Goal: Use online tool/utility: Utilize a website feature to perform a specific function

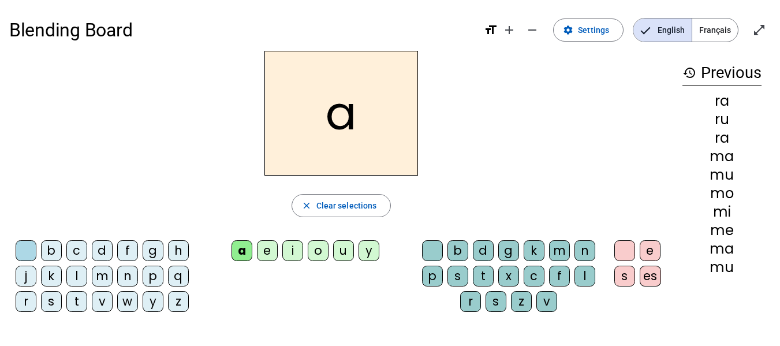
scroll to position [39, 0]
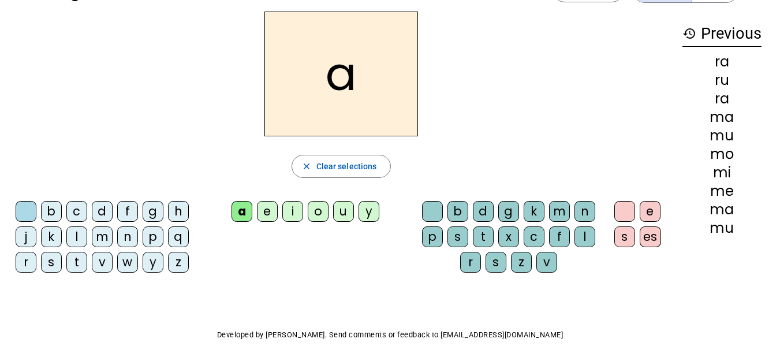
click at [466, 213] on div "b" at bounding box center [457, 211] width 21 height 21
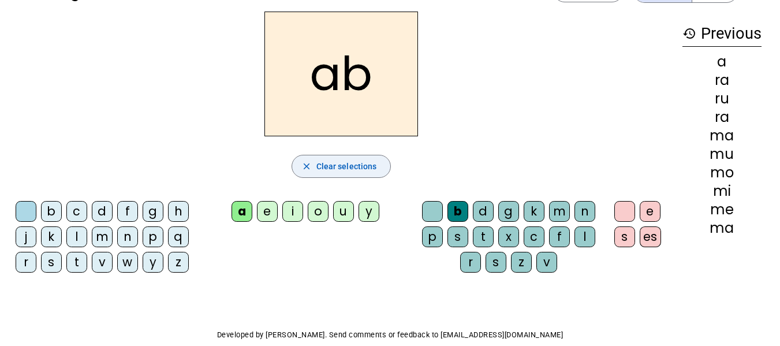
click at [327, 164] on span "Clear selections" at bounding box center [346, 166] width 61 height 14
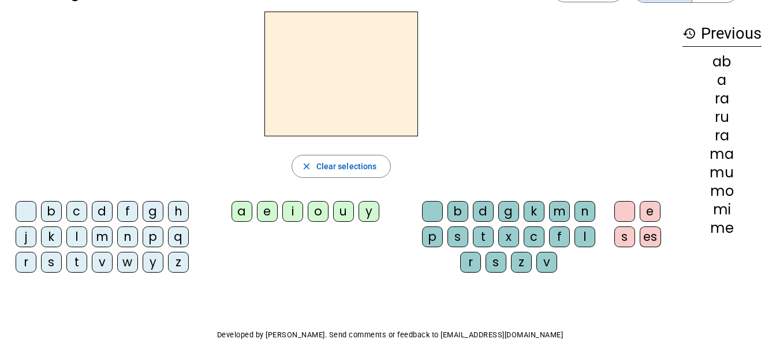
click at [534, 212] on div "k" at bounding box center [533, 211] width 21 height 21
click at [531, 237] on div "c" at bounding box center [533, 236] width 21 height 21
click at [553, 238] on div "f" at bounding box center [559, 236] width 21 height 21
click at [459, 263] on div "b d g k m n p s t x c f l r s z v" at bounding box center [510, 239] width 181 height 76
click at [467, 263] on div "r" at bounding box center [470, 262] width 21 height 21
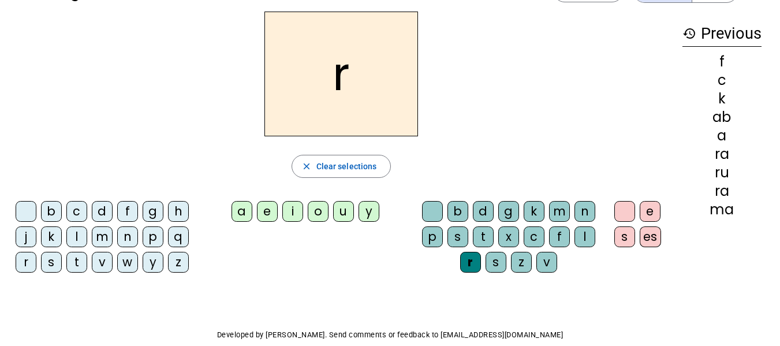
click at [314, 216] on div "o" at bounding box center [318, 211] width 21 height 21
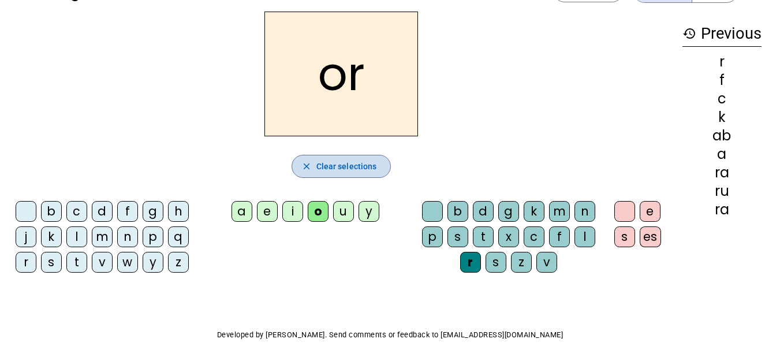
click at [317, 170] on span "Clear selections" at bounding box center [346, 166] width 61 height 14
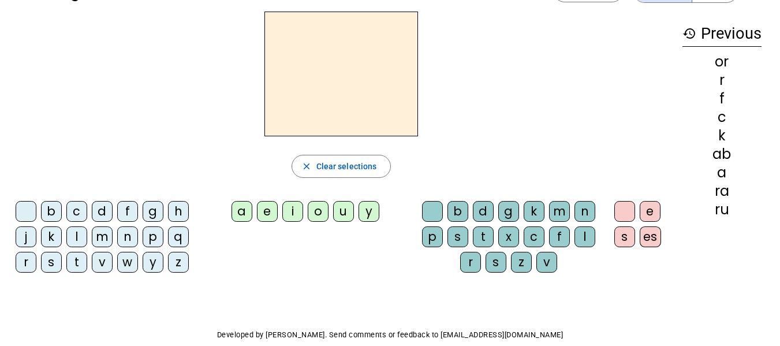
click at [313, 205] on div "o" at bounding box center [318, 211] width 21 height 21
click at [263, 211] on div "e" at bounding box center [267, 211] width 21 height 21
click at [243, 212] on div "a" at bounding box center [241, 211] width 21 height 21
click at [345, 217] on div "u" at bounding box center [343, 211] width 21 height 21
click at [237, 205] on div "a" at bounding box center [241, 211] width 21 height 21
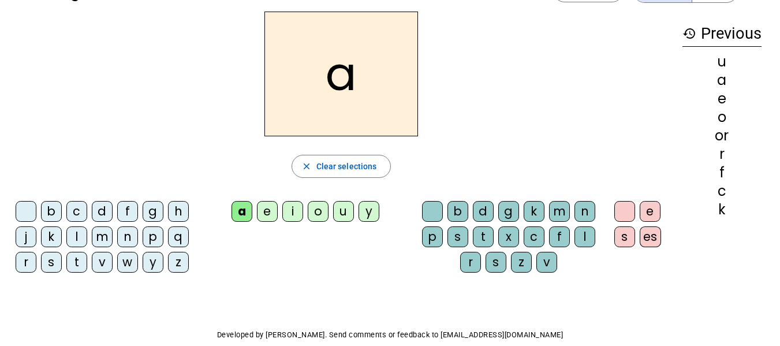
click at [76, 239] on div "l" at bounding box center [76, 236] width 21 height 21
click at [538, 239] on div "c" at bounding box center [533, 236] width 21 height 21
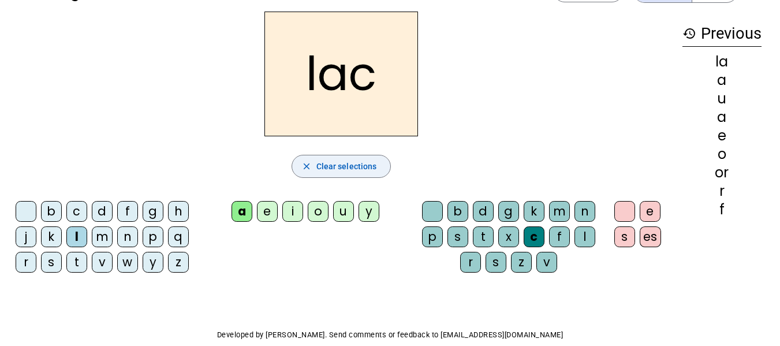
click at [340, 160] on span "Clear selections" at bounding box center [346, 166] width 61 height 14
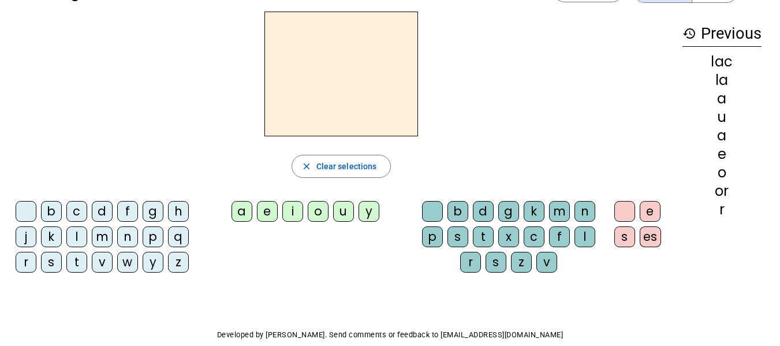
click at [269, 211] on div "e" at bounding box center [267, 211] width 21 height 21
click at [289, 209] on div "i" at bounding box center [292, 211] width 21 height 21
click at [321, 212] on div "o" at bounding box center [318, 211] width 21 height 21
click at [345, 214] on div "u" at bounding box center [343, 211] width 21 height 21
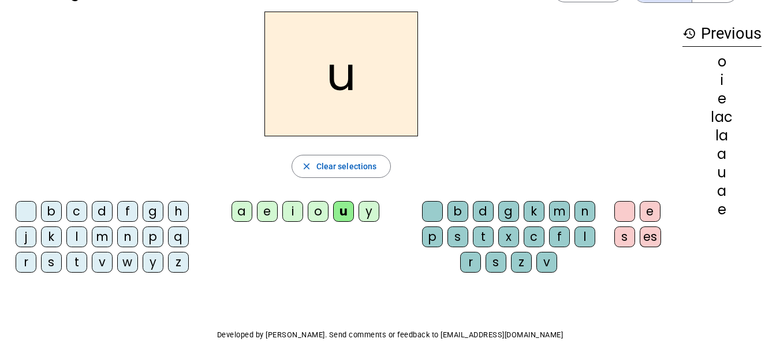
click at [245, 212] on div "a" at bounding box center [241, 211] width 21 height 21
click at [77, 238] on div "l" at bounding box center [76, 236] width 21 height 21
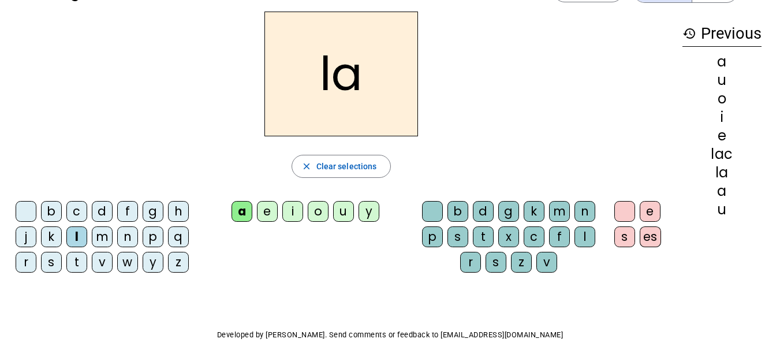
click at [265, 211] on div "e" at bounding box center [267, 211] width 21 height 21
click at [291, 214] on div "i" at bounding box center [292, 211] width 21 height 21
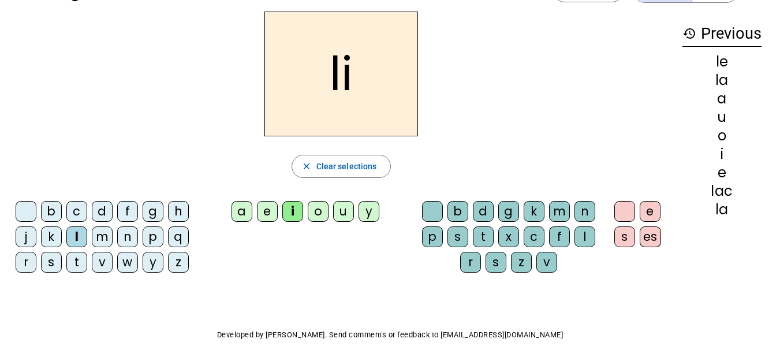
click at [321, 212] on div "o" at bounding box center [318, 211] width 21 height 21
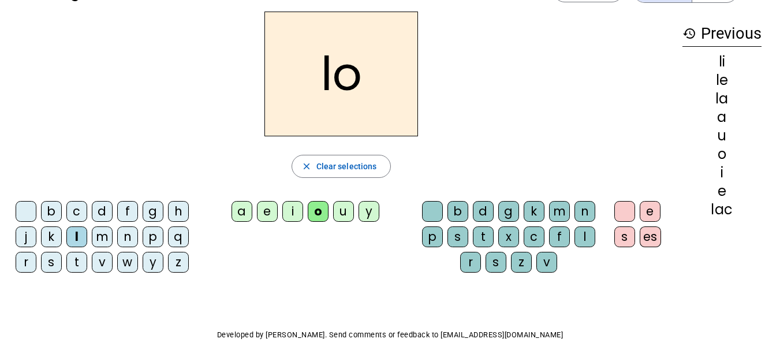
click at [345, 213] on div "u" at bounding box center [343, 211] width 21 height 21
click at [242, 212] on div "a" at bounding box center [241, 211] width 21 height 21
click at [345, 212] on div "u" at bounding box center [343, 211] width 21 height 21
click at [99, 237] on div "m" at bounding box center [102, 236] width 21 height 21
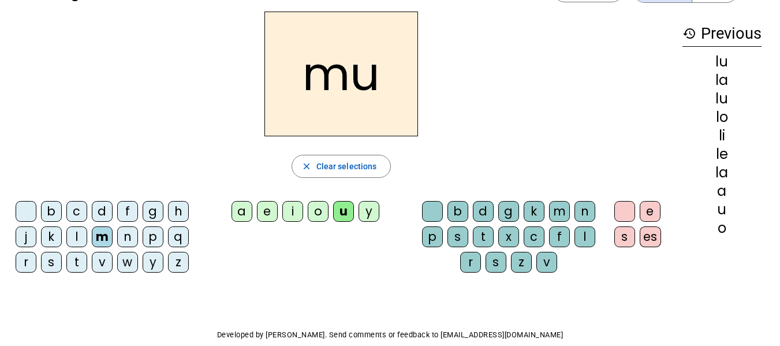
click at [243, 211] on div "a" at bounding box center [241, 211] width 21 height 21
click at [290, 214] on div "i" at bounding box center [292, 211] width 21 height 21
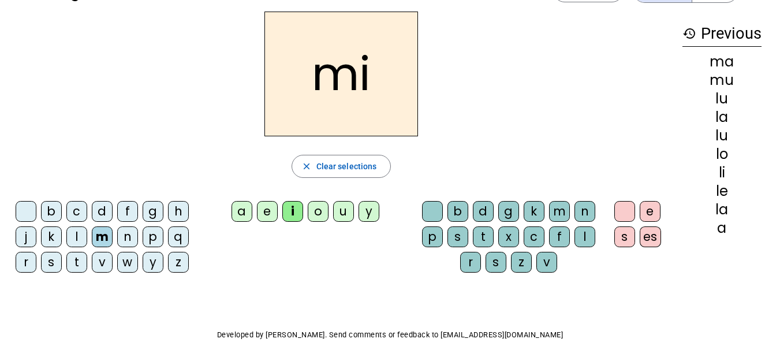
click at [314, 212] on div "o" at bounding box center [318, 211] width 21 height 21
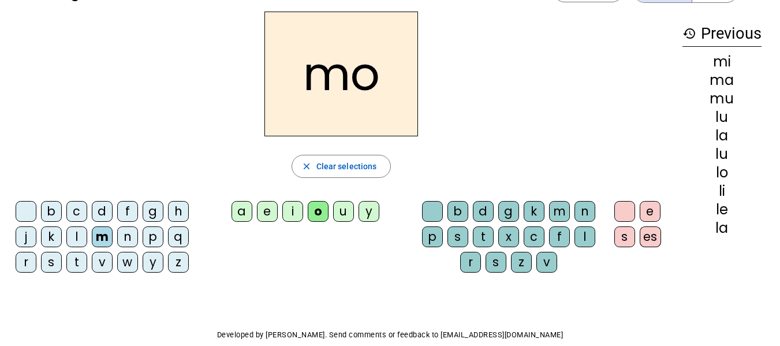
click at [349, 214] on div "u" at bounding box center [343, 211] width 21 height 21
click at [242, 213] on div "a" at bounding box center [241, 211] width 21 height 21
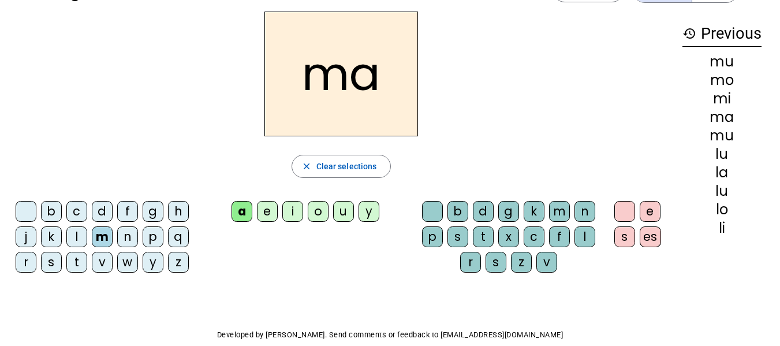
click at [27, 261] on div "r" at bounding box center [26, 262] width 21 height 21
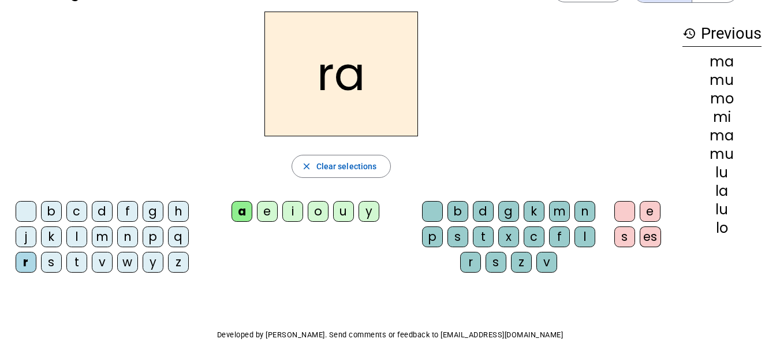
click at [264, 214] on div "e" at bounding box center [267, 211] width 21 height 21
click at [295, 211] on div "i" at bounding box center [292, 211] width 21 height 21
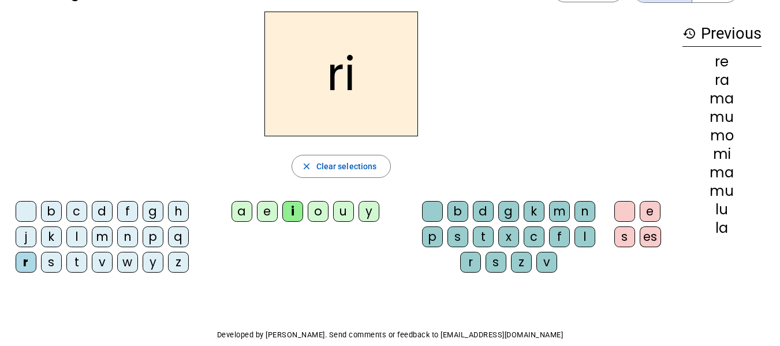
click at [319, 211] on div "o" at bounding box center [318, 211] width 21 height 21
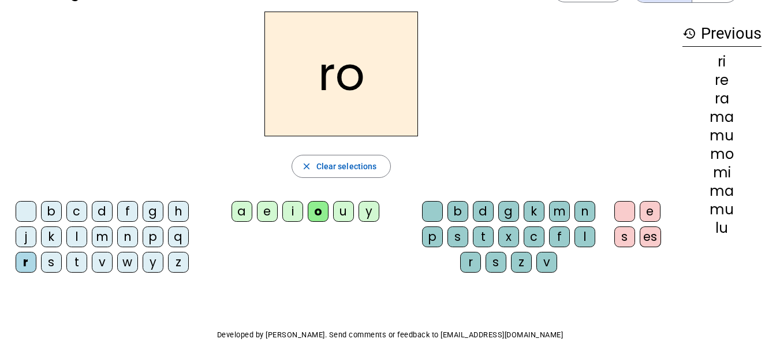
click at [345, 212] on div "u" at bounding box center [343, 211] width 21 height 21
click at [371, 214] on div "y" at bounding box center [368, 211] width 21 height 21
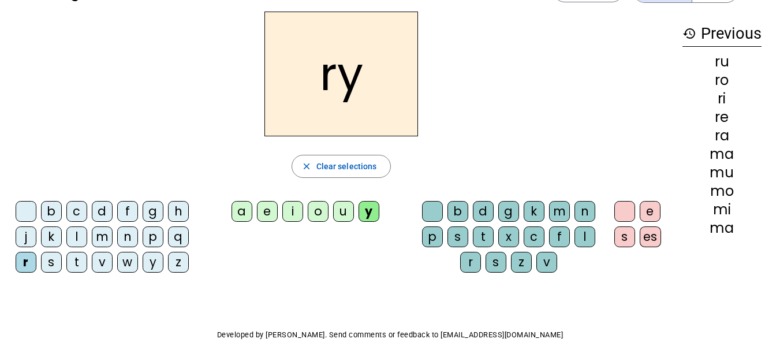
click at [239, 212] on div "a" at bounding box center [241, 211] width 21 height 21
click at [100, 236] on div "m" at bounding box center [102, 236] width 21 height 21
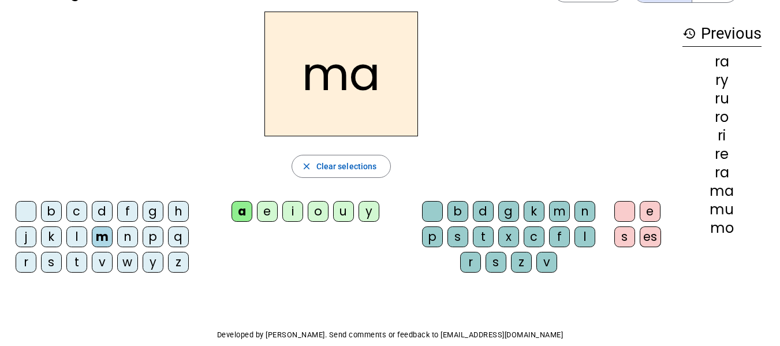
click at [269, 206] on div "e" at bounding box center [267, 211] width 21 height 21
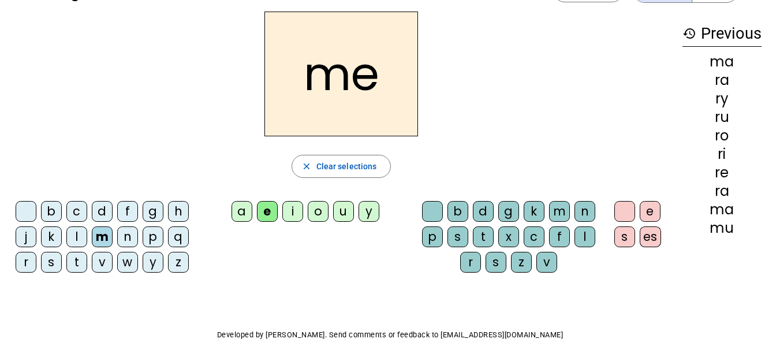
click at [297, 212] on div "i" at bounding box center [292, 211] width 21 height 21
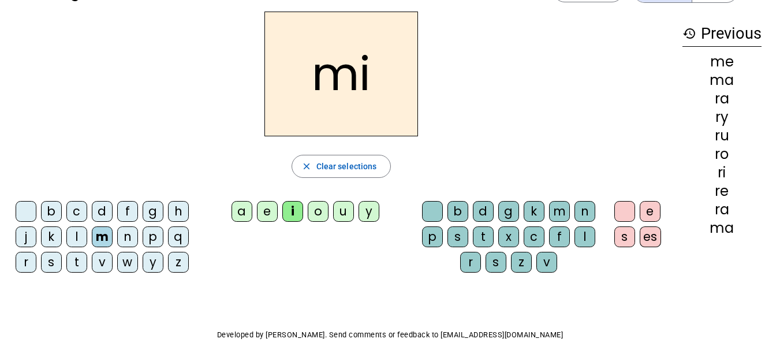
click at [323, 214] on div "o" at bounding box center [318, 211] width 21 height 21
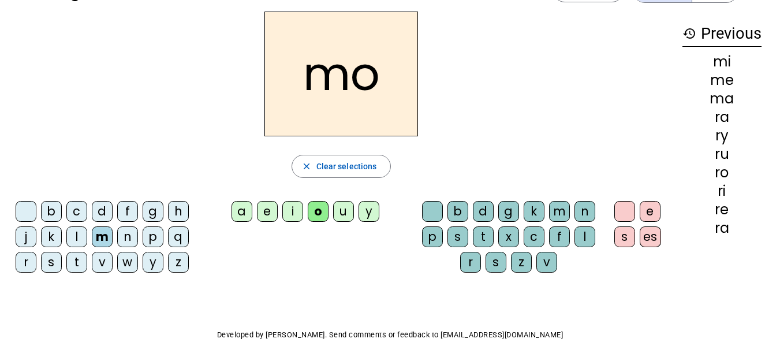
click at [343, 214] on div "u" at bounding box center [343, 211] width 21 height 21
click at [370, 212] on div "y" at bounding box center [368, 211] width 21 height 21
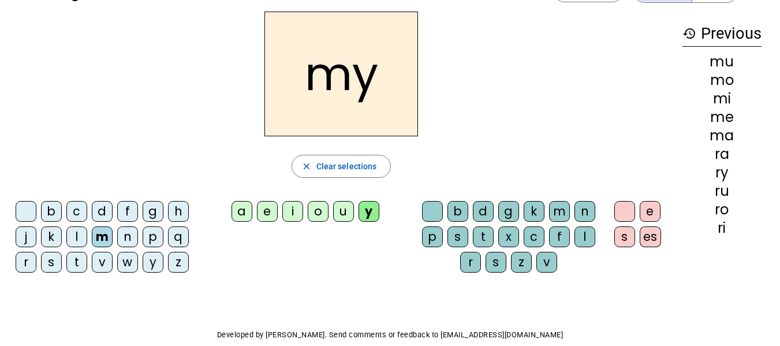
click at [123, 236] on div "n" at bounding box center [127, 236] width 21 height 21
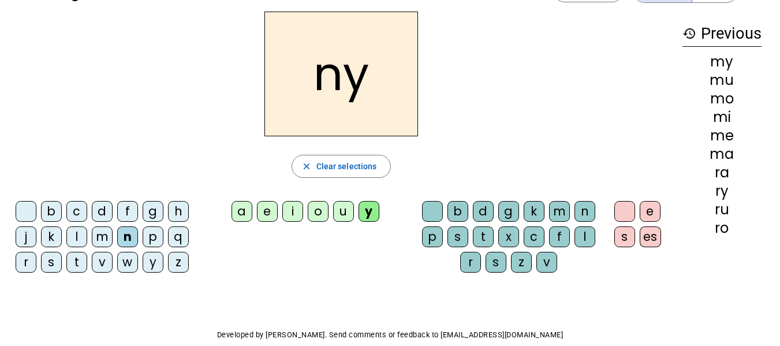
click at [242, 215] on div "a" at bounding box center [241, 211] width 21 height 21
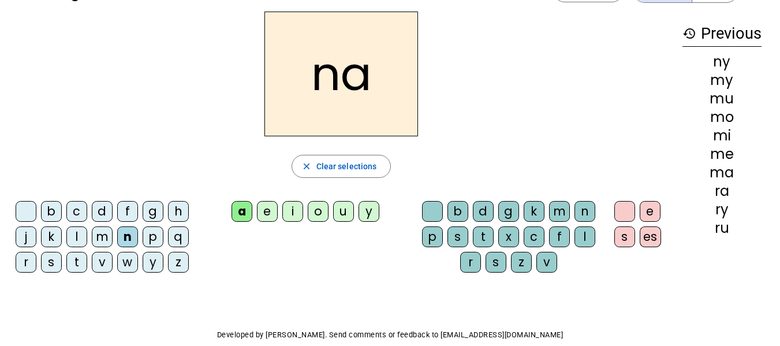
click at [149, 235] on div "p" at bounding box center [153, 236] width 21 height 21
click at [129, 266] on div "w" at bounding box center [127, 262] width 21 height 21
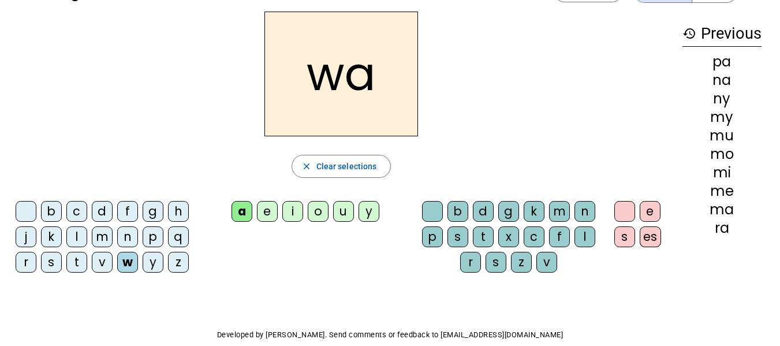
click at [76, 240] on div "l" at bounding box center [76, 236] width 21 height 21
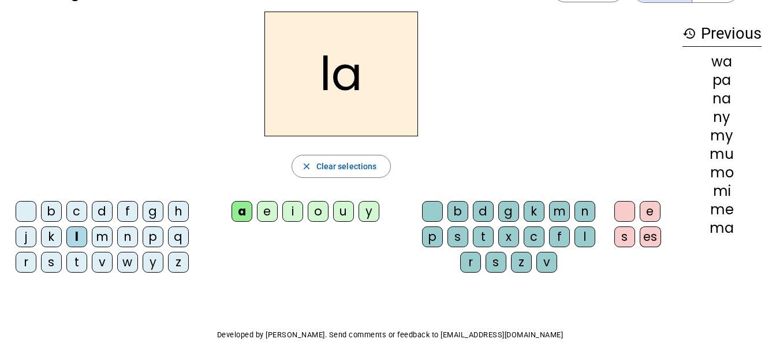
click at [267, 219] on div "e" at bounding box center [267, 211] width 21 height 21
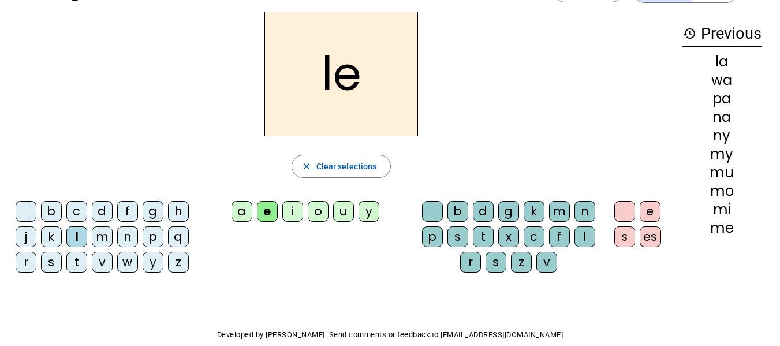
click at [290, 220] on div "i" at bounding box center [292, 211] width 21 height 21
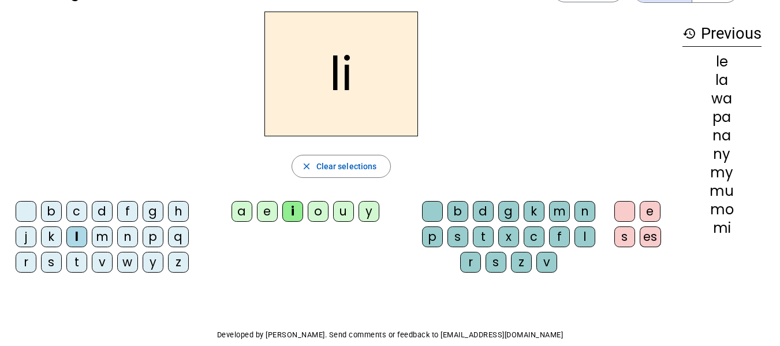
click at [318, 214] on div "o" at bounding box center [318, 211] width 21 height 21
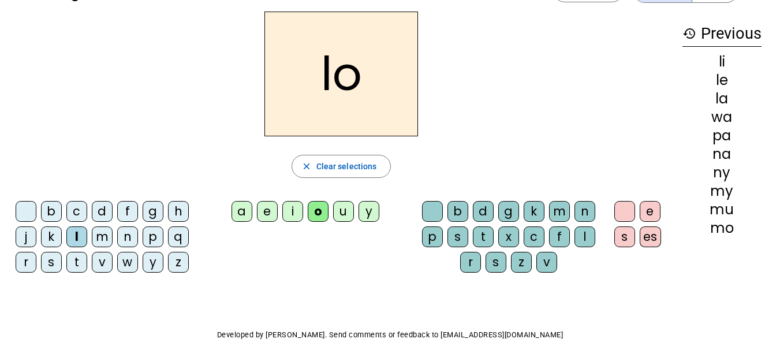
click at [347, 212] on div "u" at bounding box center [343, 211] width 21 height 21
click at [96, 238] on div "m" at bounding box center [102, 236] width 21 height 21
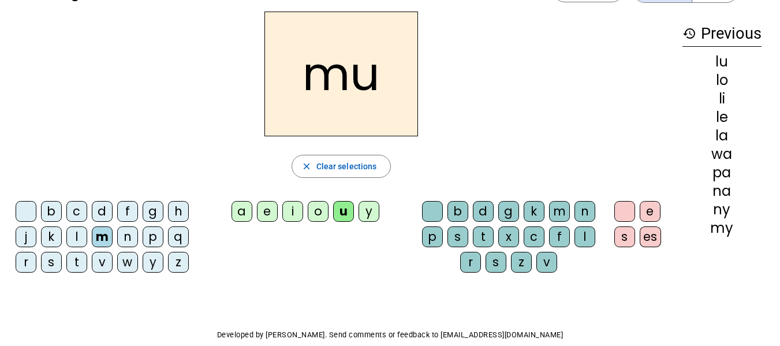
click at [242, 222] on letter-bubble "a" at bounding box center [243, 213] width 25 height 25
click at [274, 215] on div "e" at bounding box center [267, 211] width 21 height 21
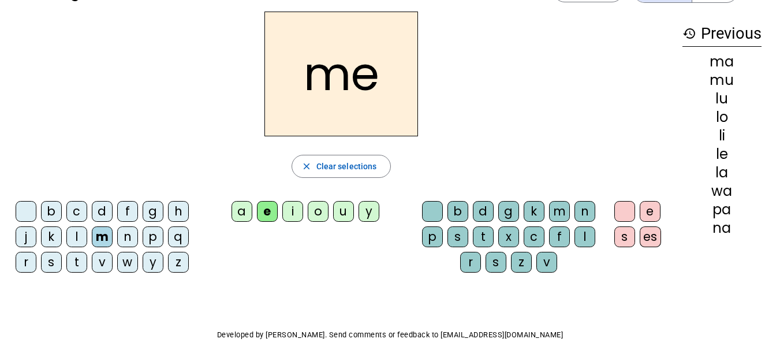
click at [299, 211] on div "i" at bounding box center [292, 211] width 21 height 21
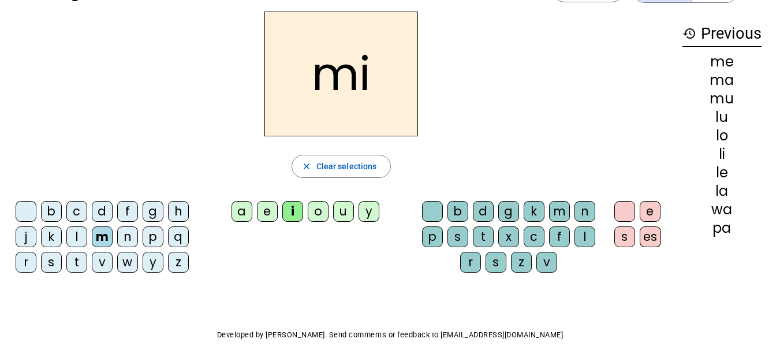
click at [316, 217] on div "o" at bounding box center [318, 211] width 21 height 21
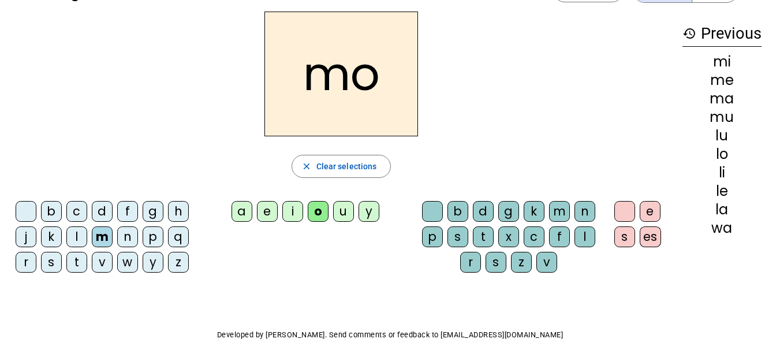
click at [295, 215] on div "i" at bounding box center [292, 211] width 21 height 21
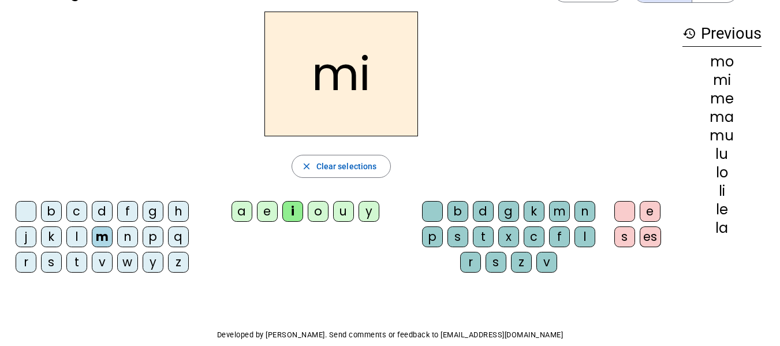
click at [92, 231] on div "m" at bounding box center [102, 236] width 21 height 21
click at [100, 238] on div "m" at bounding box center [102, 236] width 21 height 21
click at [316, 169] on span "button" at bounding box center [341, 166] width 99 height 28
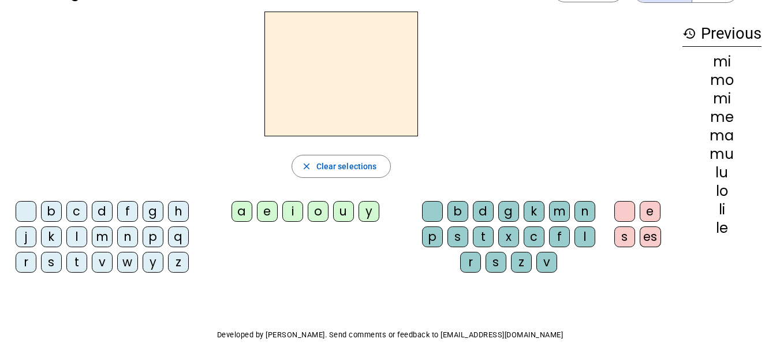
click at [294, 209] on div "i" at bounding box center [292, 211] width 21 height 21
click at [262, 209] on div "e" at bounding box center [267, 211] width 21 height 21
click at [292, 204] on div "i" at bounding box center [292, 211] width 21 height 21
click at [263, 214] on div "e" at bounding box center [267, 211] width 21 height 21
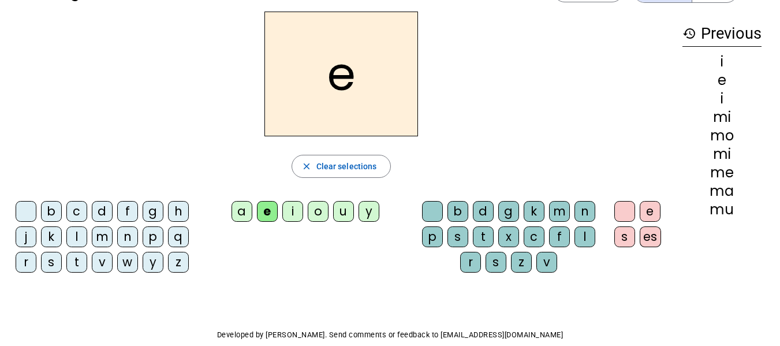
click at [345, 211] on div "u" at bounding box center [343, 211] width 21 height 21
click at [319, 212] on div "o" at bounding box center [318, 211] width 21 height 21
click at [287, 209] on div "i" at bounding box center [292, 211] width 21 height 21
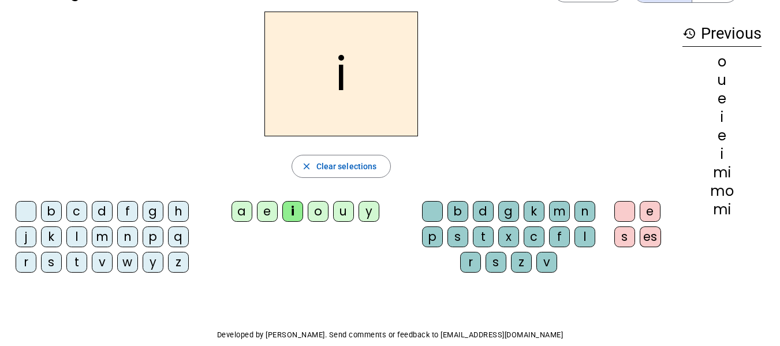
click at [266, 210] on div "e" at bounding box center [267, 211] width 21 height 21
click at [295, 214] on div "i" at bounding box center [292, 211] width 21 height 21
click at [74, 234] on div "l" at bounding box center [76, 236] width 21 height 21
click at [133, 237] on div "n" at bounding box center [127, 236] width 21 height 21
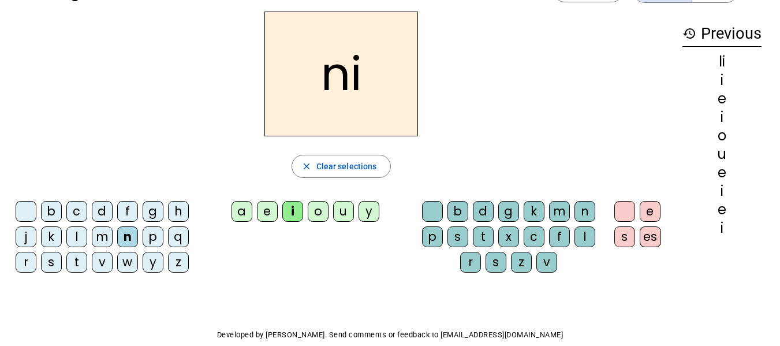
click at [316, 214] on div "o" at bounding box center [318, 211] width 21 height 21
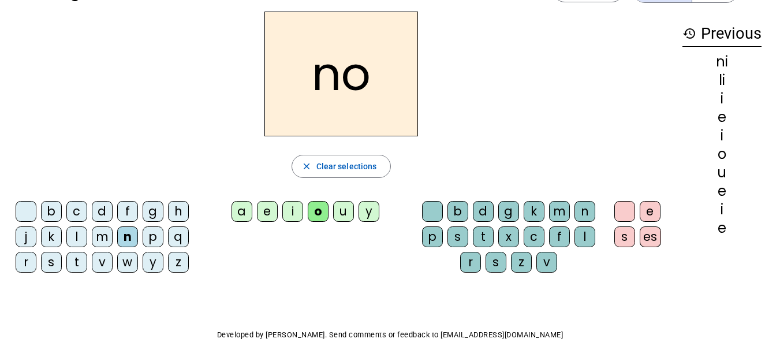
click at [76, 239] on div "l" at bounding box center [76, 236] width 21 height 21
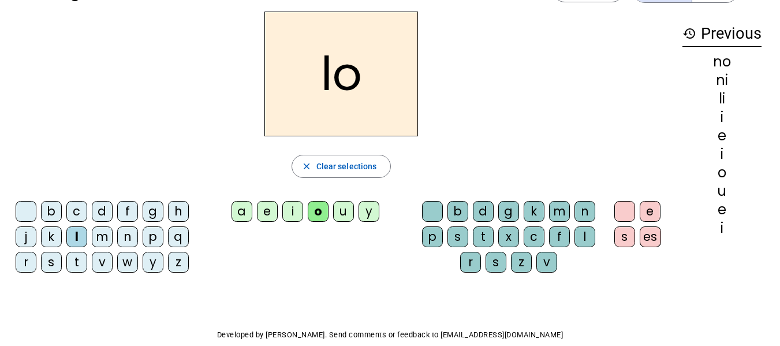
click at [346, 213] on div "u" at bounding box center [343, 211] width 21 height 21
click at [105, 264] on div "v" at bounding box center [102, 262] width 21 height 21
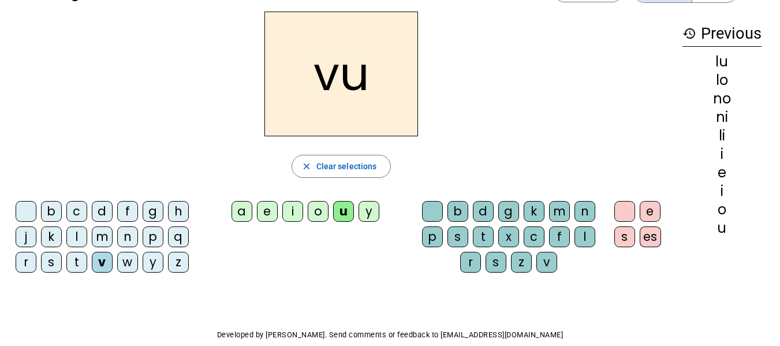
click at [246, 212] on div "a" at bounding box center [241, 211] width 21 height 21
click at [159, 239] on div "p" at bounding box center [153, 236] width 21 height 21
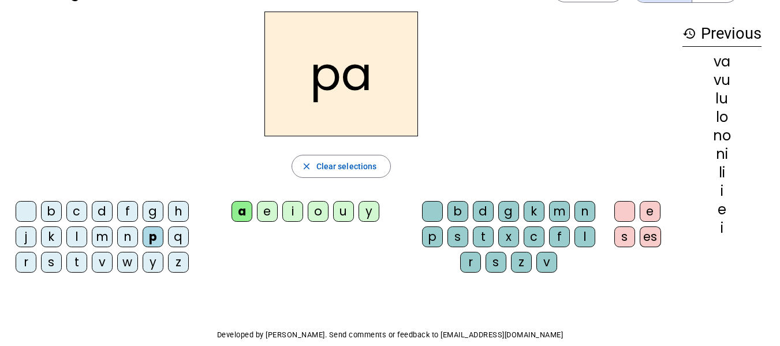
click at [291, 210] on div "i" at bounding box center [292, 211] width 21 height 21
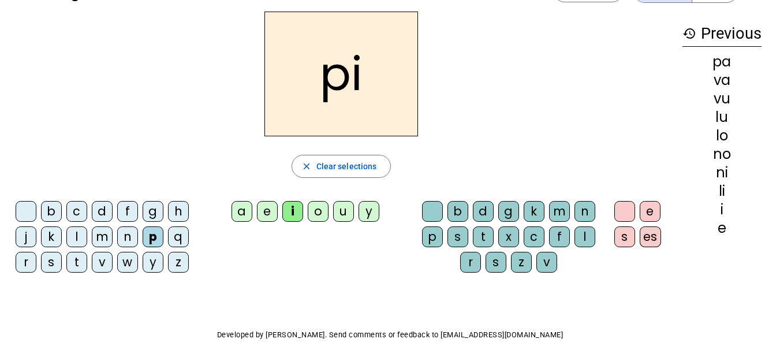
click at [270, 209] on div "e" at bounding box center [267, 211] width 21 height 21
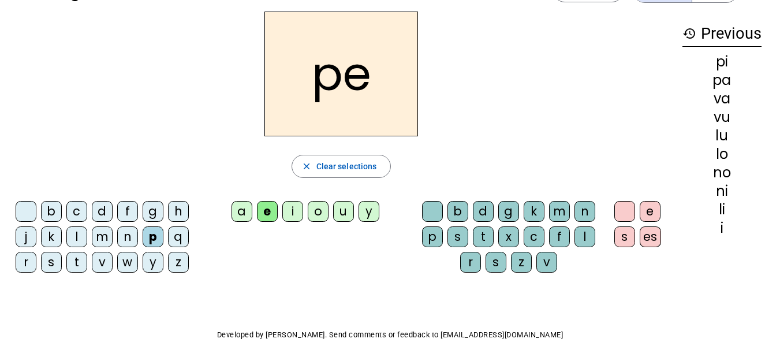
click at [105, 204] on div "d" at bounding box center [102, 211] width 21 height 21
click at [369, 214] on div "y" at bounding box center [368, 211] width 21 height 21
